Goal: Find contact information: Find contact information

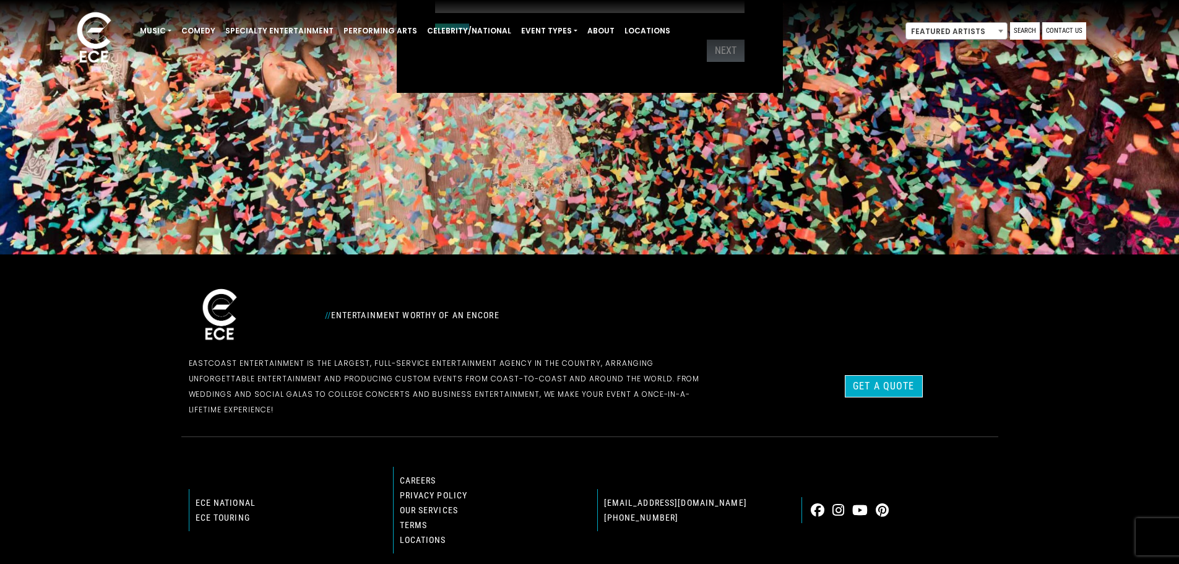
scroll to position [309, 0]
drag, startPoint x: 661, startPoint y: 501, endPoint x: 604, endPoint y: 503, distance: 57.0
click at [604, 510] on p "[PHONE_NUMBER]" at bounding box center [692, 517] width 176 height 15
copy link "[PHONE_NUMBER]"
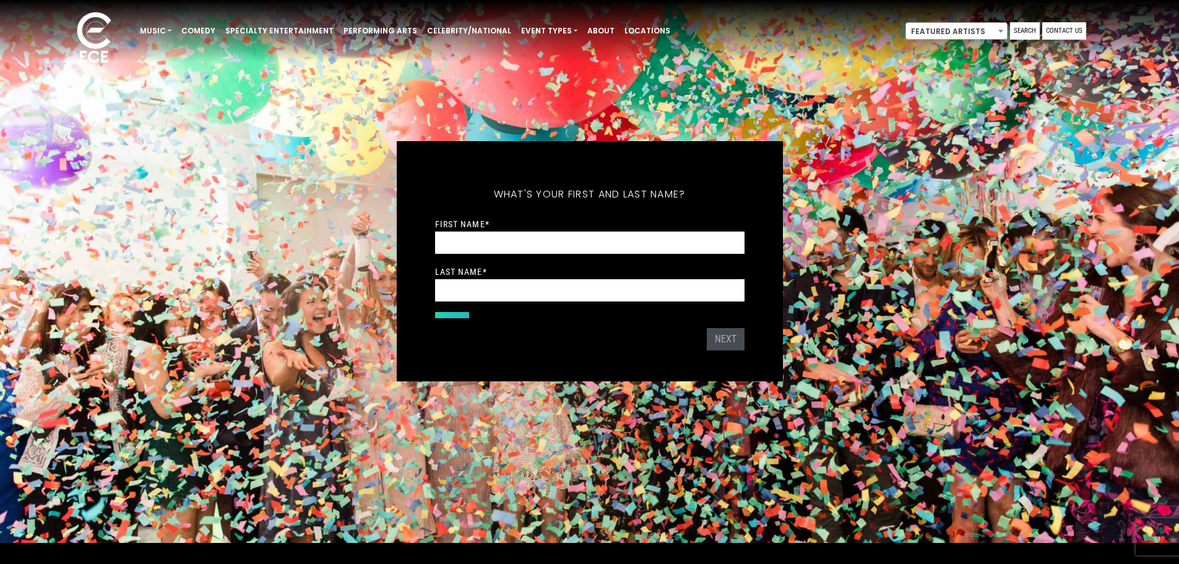
scroll to position [0, 0]
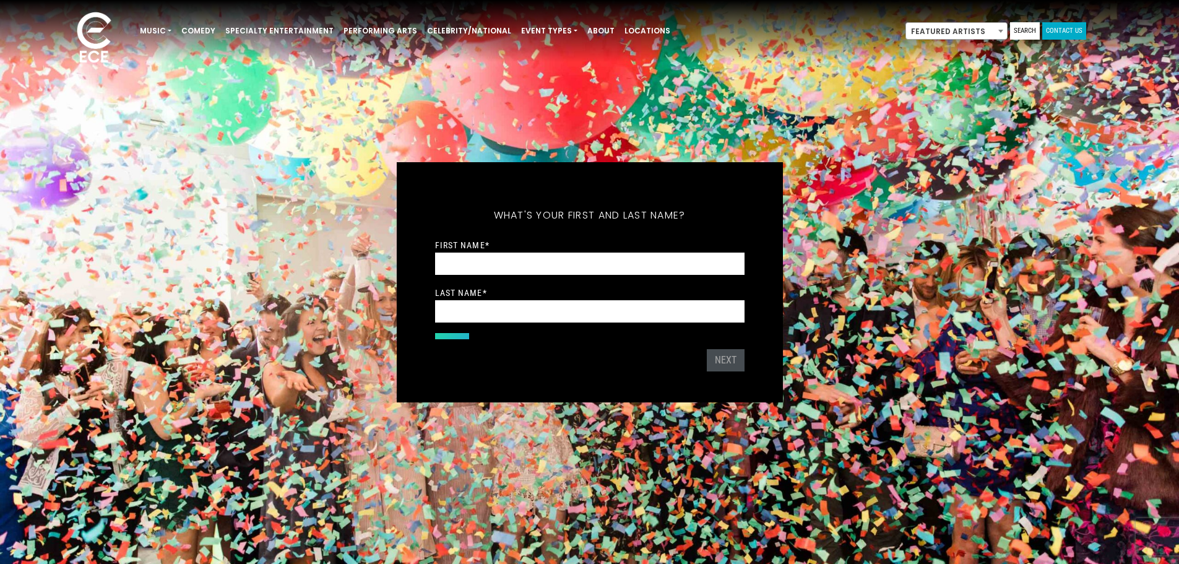
click at [1063, 31] on link "Contact Us" at bounding box center [1064, 30] width 44 height 17
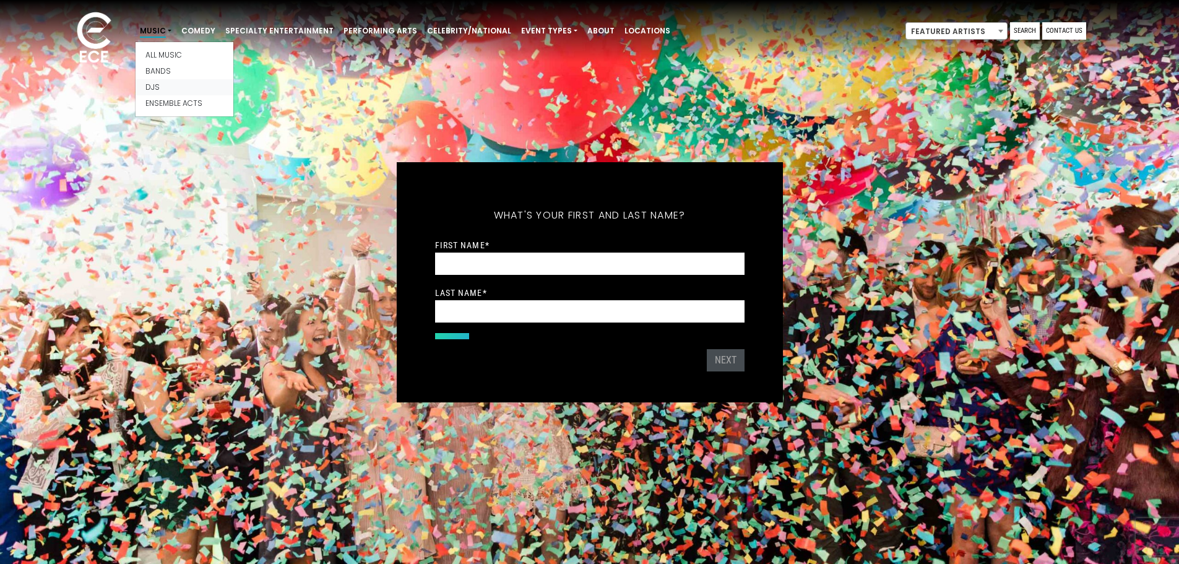
click at [162, 90] on link "Djs" at bounding box center [185, 87] width 98 height 16
